Goal: Task Accomplishment & Management: Complete application form

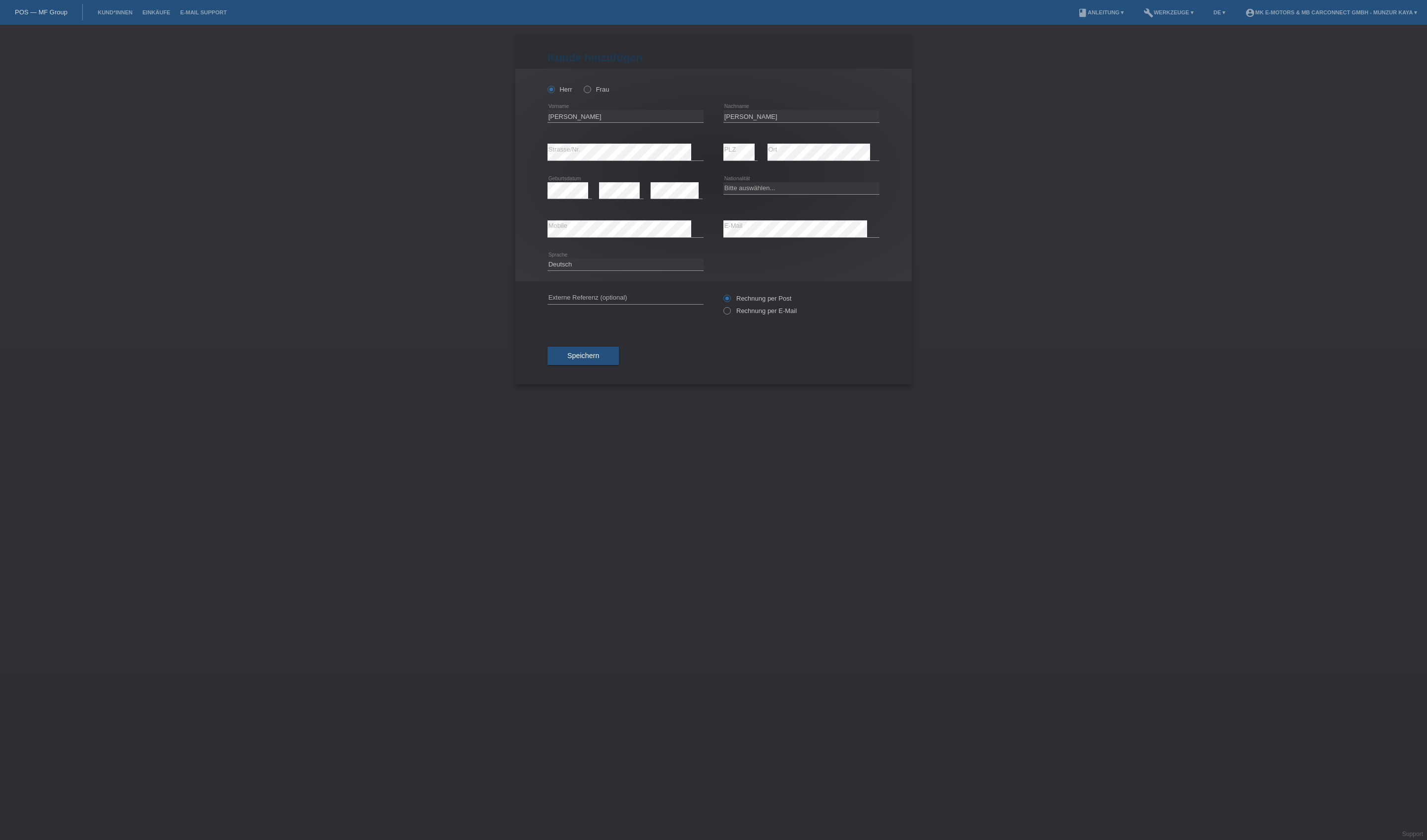
scroll to position [53, 290]
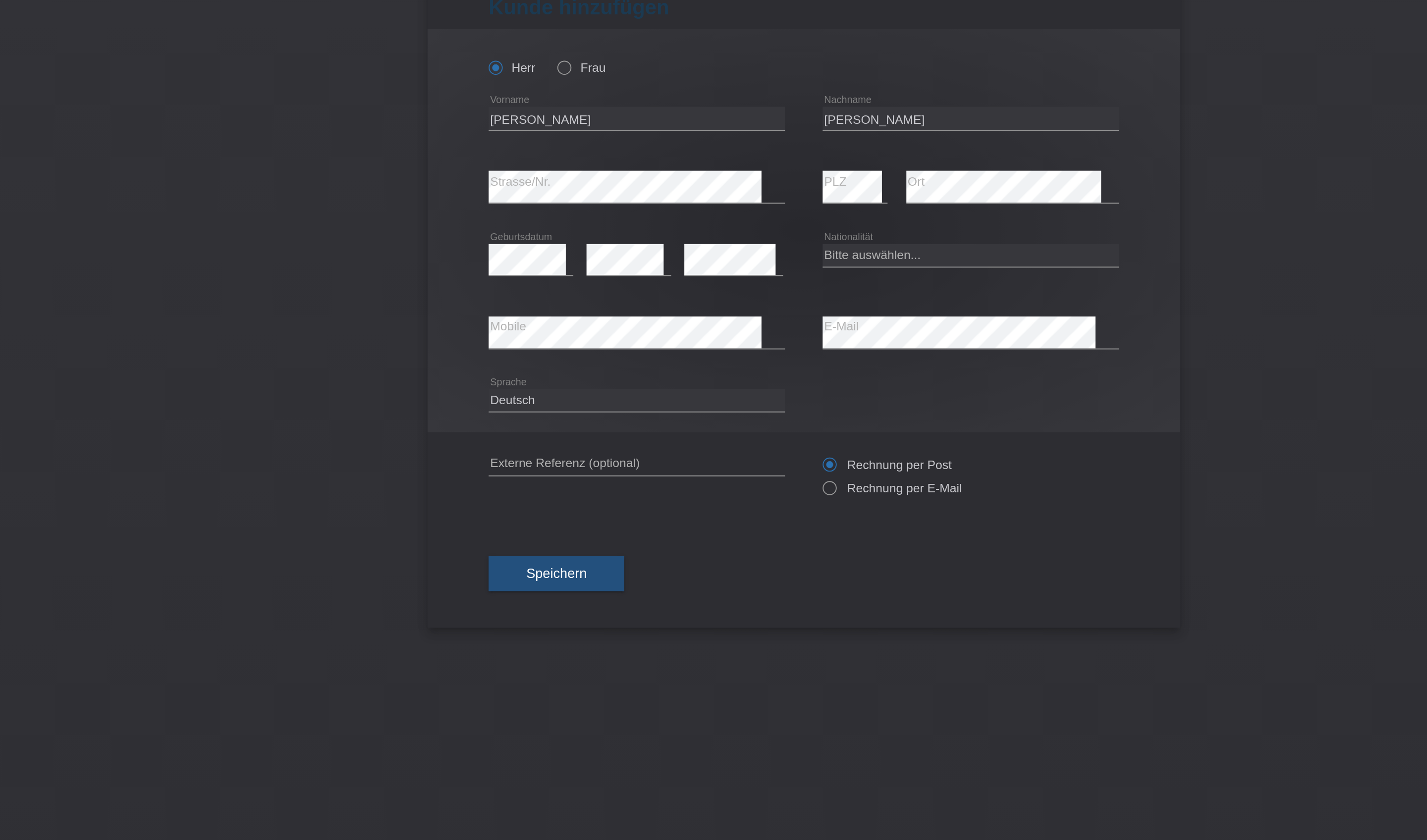
type input "[PERSON_NAME]"
select select "CH"
click at [568, 360] on span "Speichern" at bounding box center [584, 356] width 32 height 8
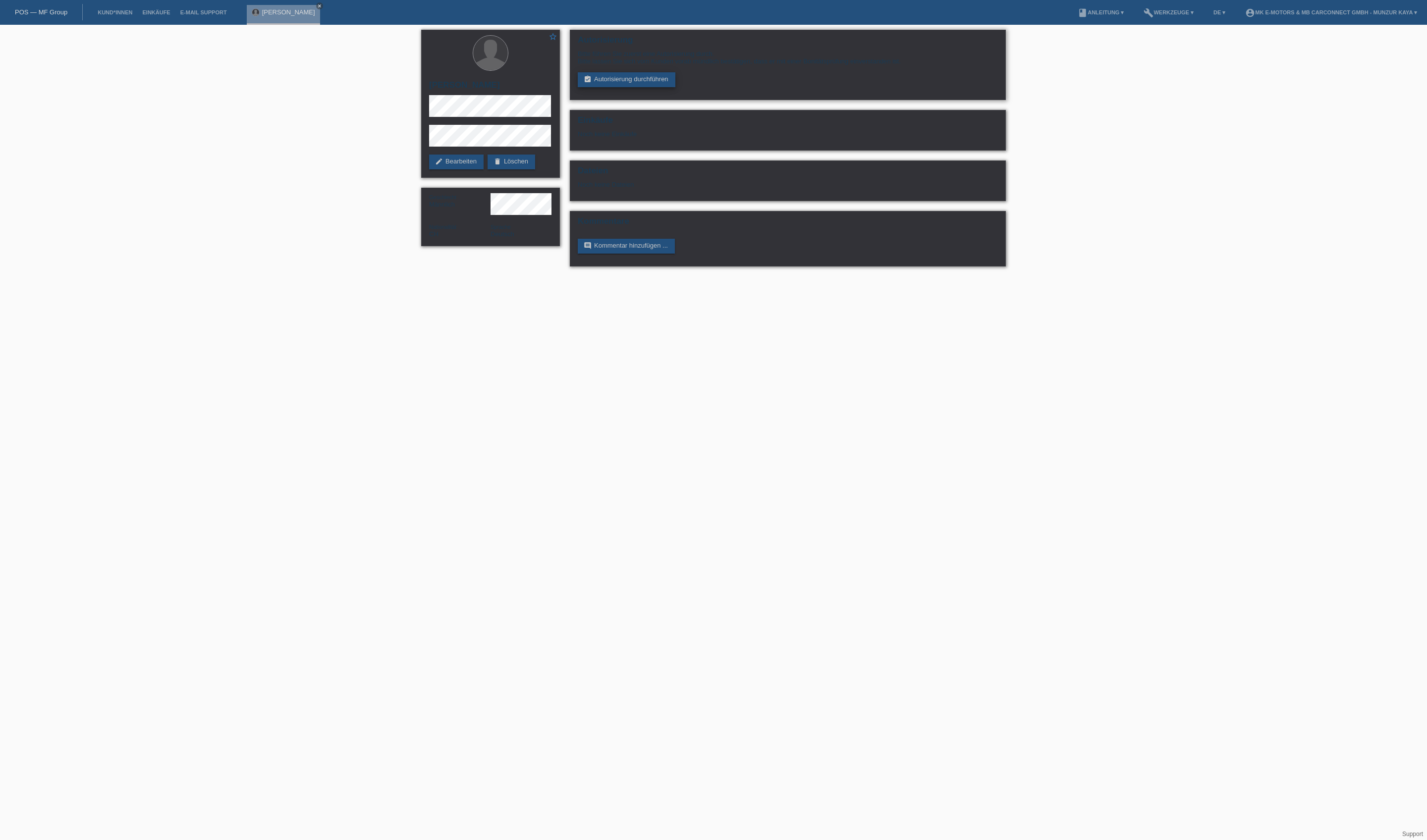
click at [631, 87] on link "assignment_turned_in Autorisierung durchführen" at bounding box center [626, 79] width 98 height 15
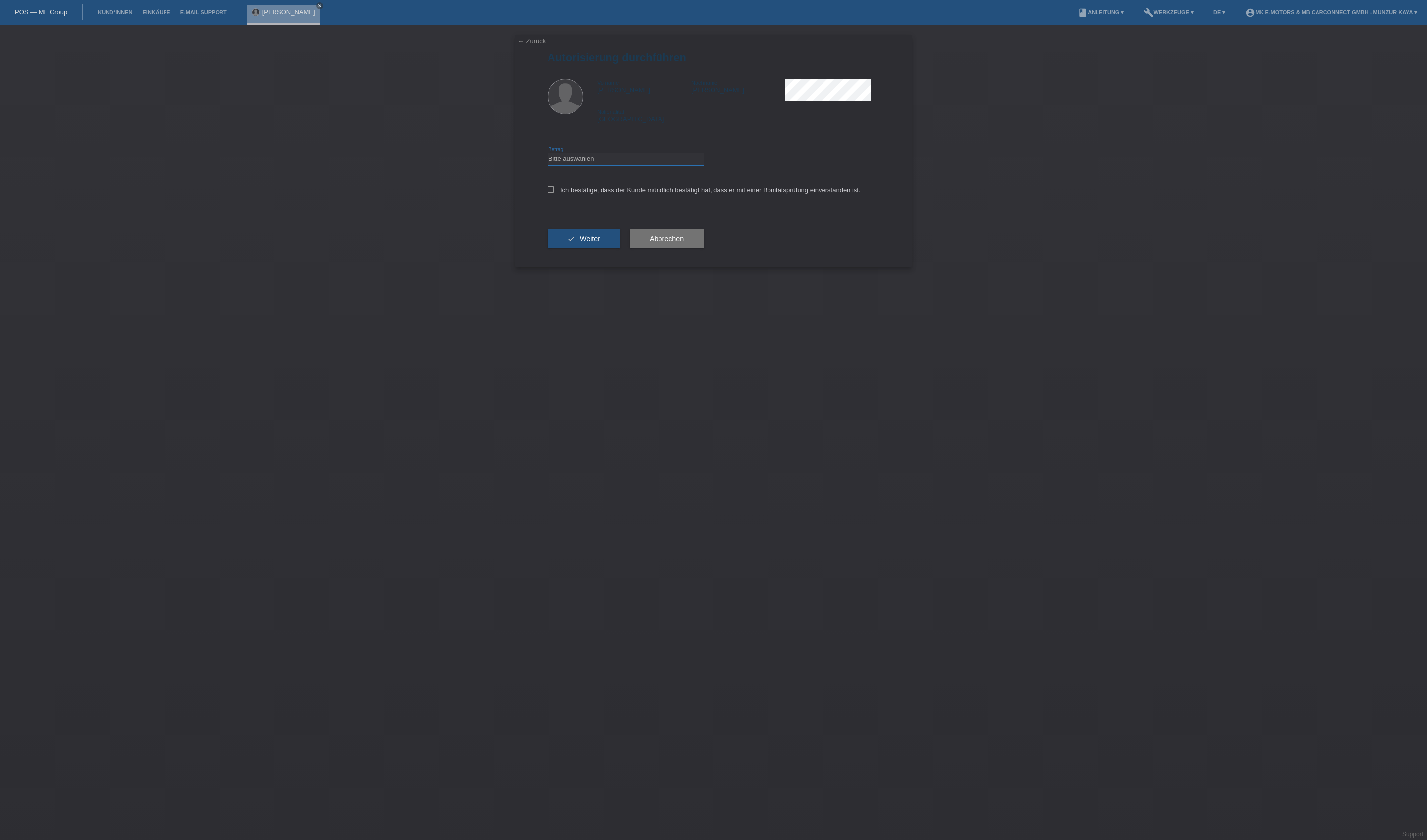
select select "3"
click at [623, 194] on label "Ich bestätige, dass der Kunde mündlich bestätigt hat, dass er mit einer Bonität…" at bounding box center [705, 190] width 313 height 8
click at [554, 193] on input "Ich bestätige, dass der Kunde mündlich bestätigt hat, dass er mit einer Bonität…" at bounding box center [551, 189] width 7 height 7
checkbox input "true"
click at [603, 249] on button "check Weiter" at bounding box center [584, 239] width 72 height 19
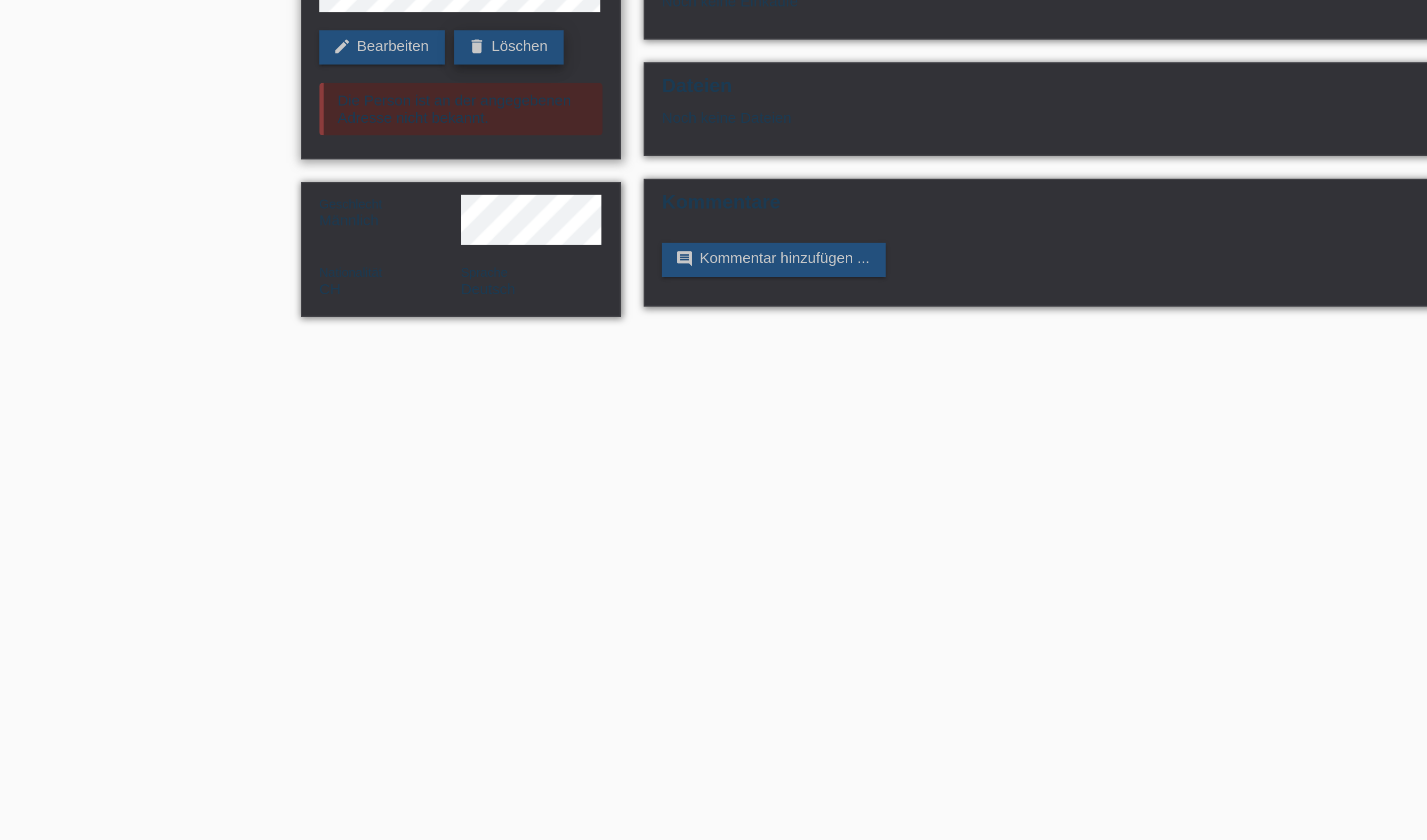
click at [488, 155] on link "delete Löschen" at bounding box center [511, 161] width 48 height 15
